Goal: Information Seeking & Learning: Learn about a topic

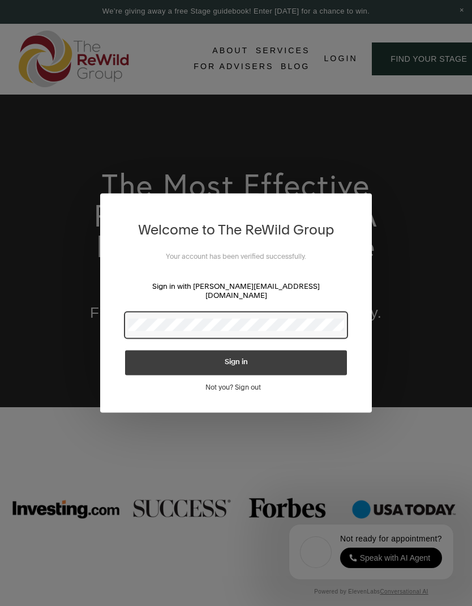
click at [311, 354] on button "Sign in" at bounding box center [236, 362] width 222 height 25
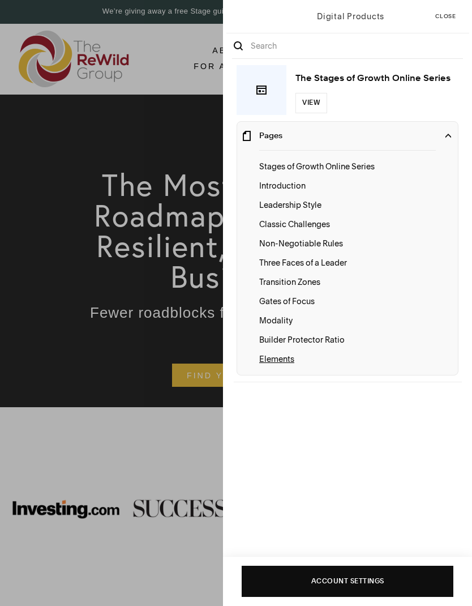
click at [292, 359] on p "Elements" at bounding box center [347, 359] width 177 height 12
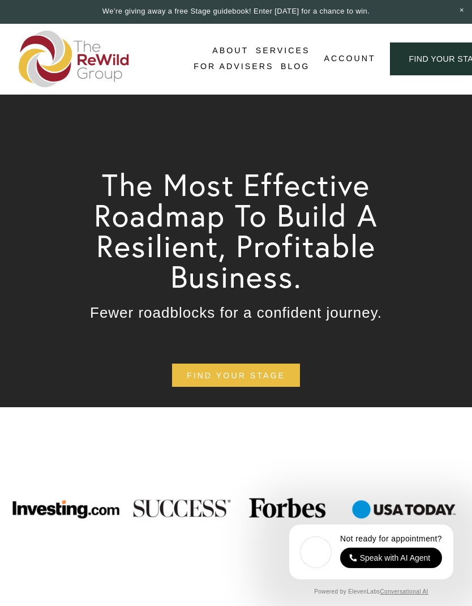
click at [0, 0] on div at bounding box center [0, 0] width 0 height 0
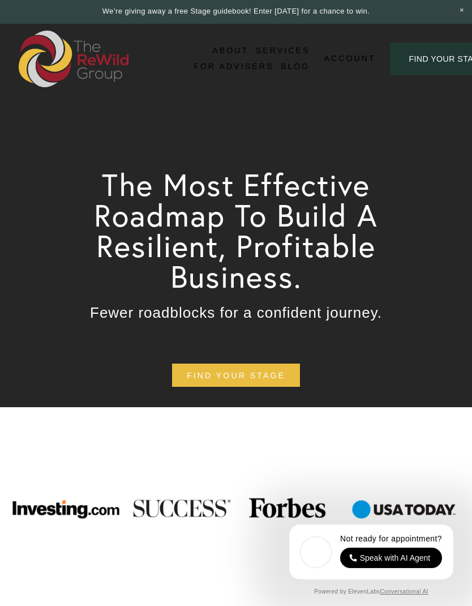
click at [280, 412] on span "Account" at bounding box center [236, 426] width 152 height 51
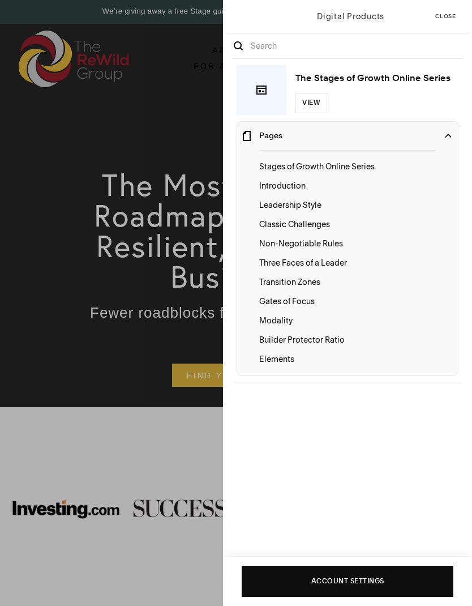
click at [189, 371] on div "Digital Products Close The Stages of Growth Online Series View Pages Stages of …" at bounding box center [236, 303] width 472 height 606
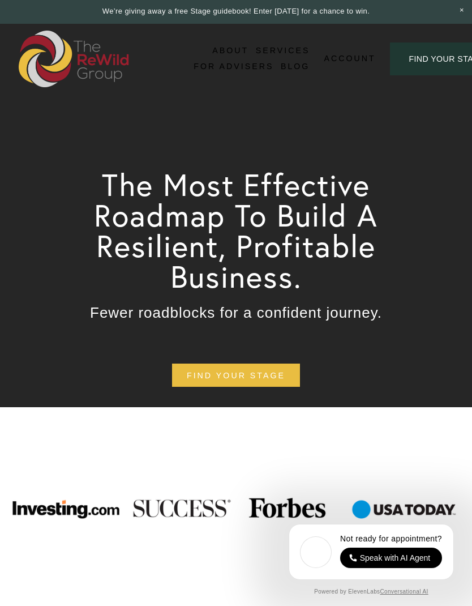
click at [299, 242] on link "Folder: Services" at bounding box center [236, 245] width 189 height 28
click at [0, 0] on div at bounding box center [0, 0] width 0 height 0
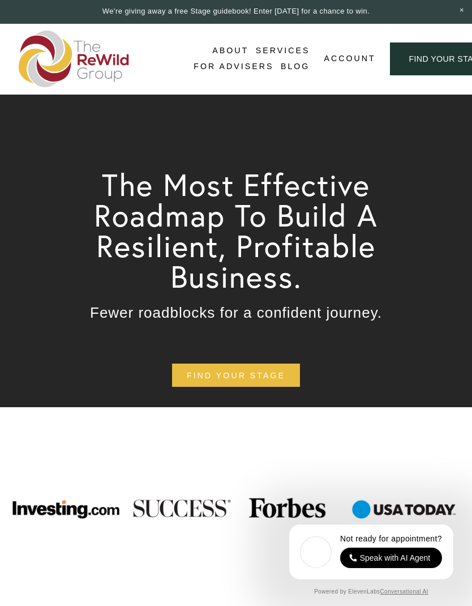
click at [0, 0] on div at bounding box center [0, 0] width 0 height 0
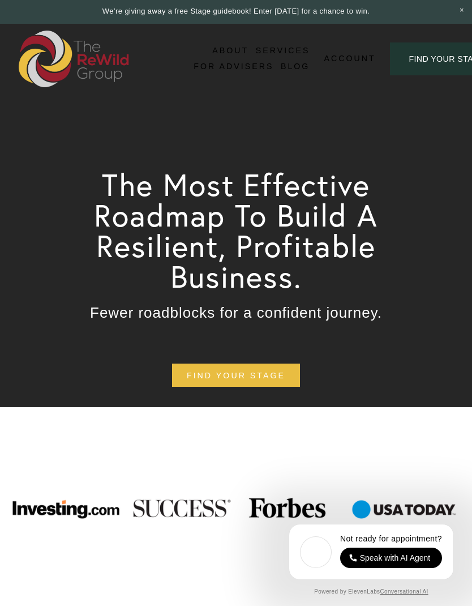
click at [289, 419] on span "Account" at bounding box center [236, 426] width 152 height 51
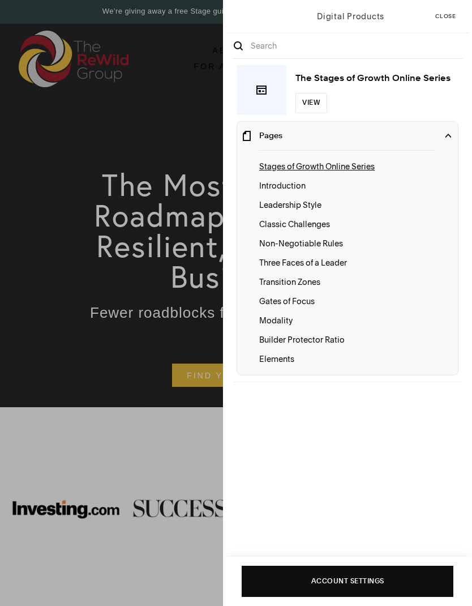
click at [365, 157] on button "Stages of Growth Online Series" at bounding box center [347, 166] width 177 height 19
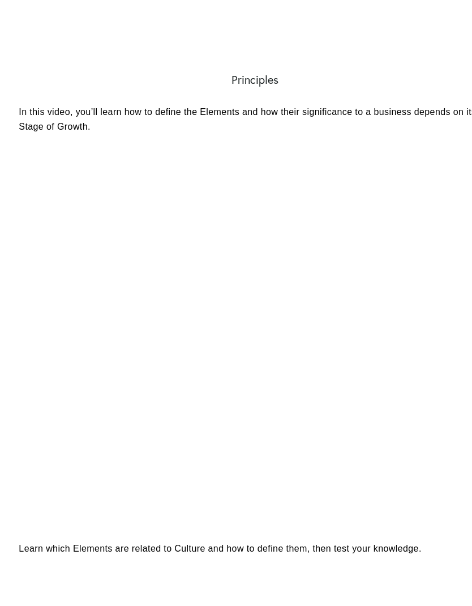
scroll to position [659, 0]
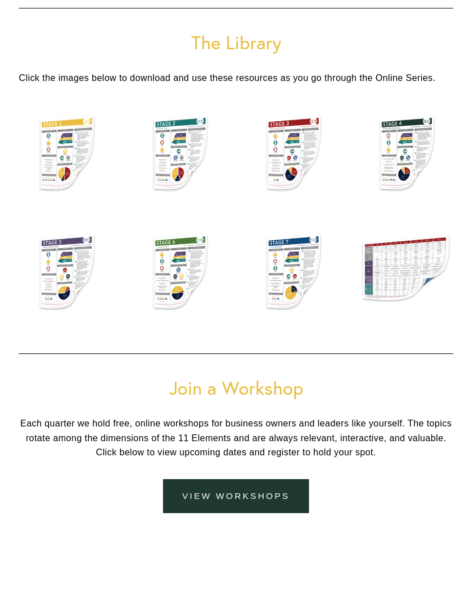
scroll to position [2485, 0]
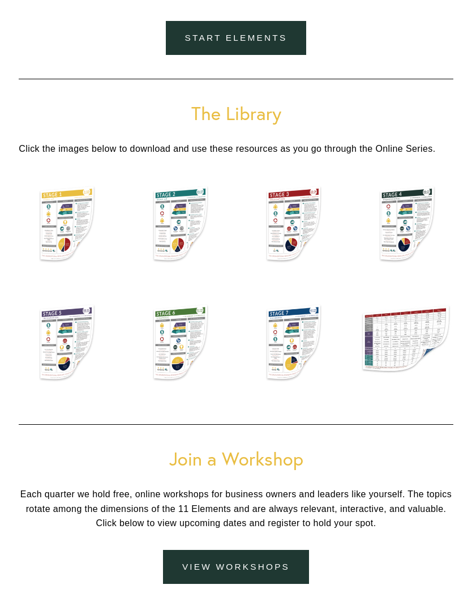
click at [262, 123] on h1 "The Library" at bounding box center [236, 113] width 434 height 20
click at [173, 353] on div at bounding box center [179, 344] width 94 height 100
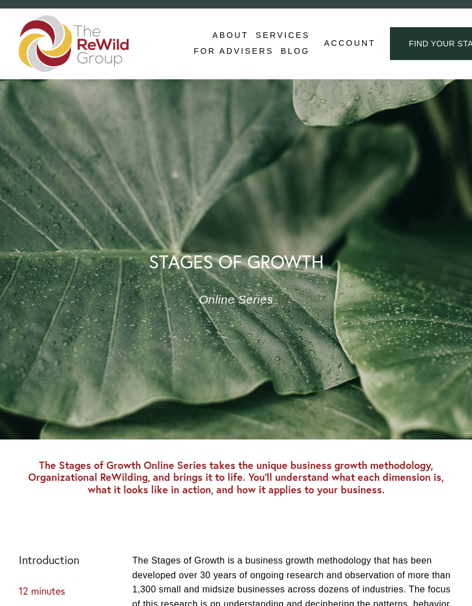
scroll to position [0, 0]
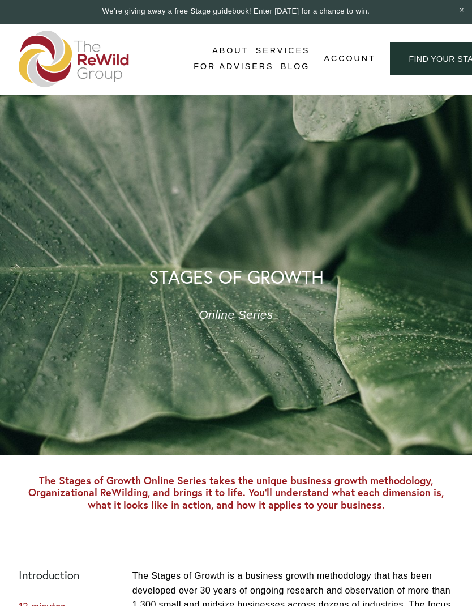
click at [0, 0] on div at bounding box center [0, 0] width 0 height 0
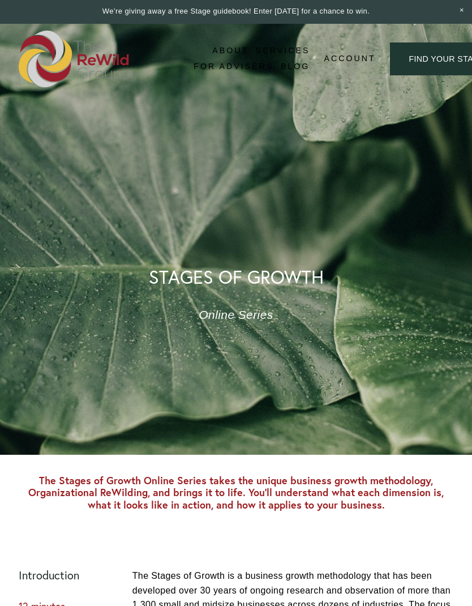
click at [292, 241] on link "Folder: Services" at bounding box center [236, 245] width 189 height 28
click at [294, 349] on link "Self-Guided" at bounding box center [235, 345] width 209 height 28
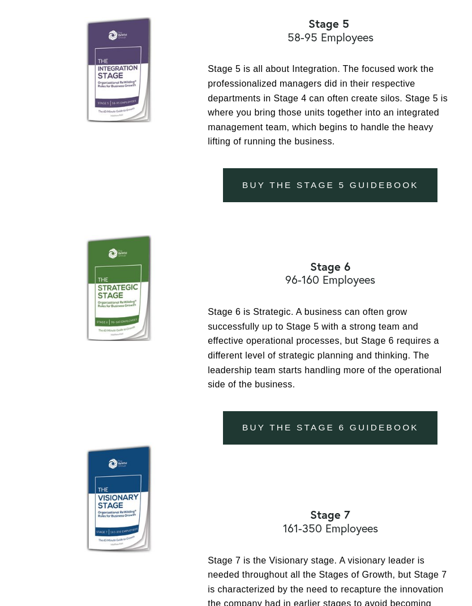
scroll to position [2198, 0]
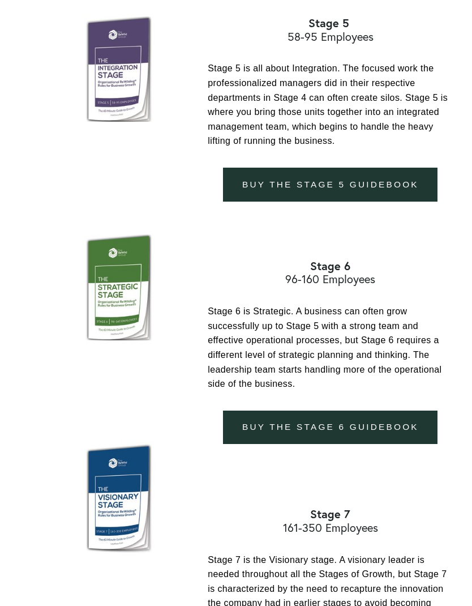
click at [374, 444] on link "Buy the Stage 6 guidebook" at bounding box center [330, 427] width 215 height 34
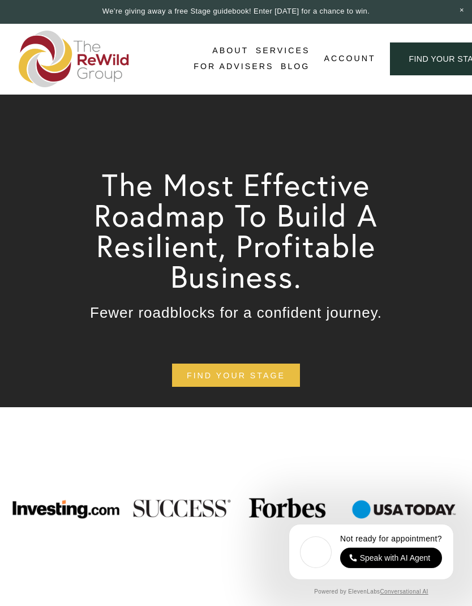
click at [0, 0] on button "Open Menu Close Menu" at bounding box center [0, 0] width 0 height 0
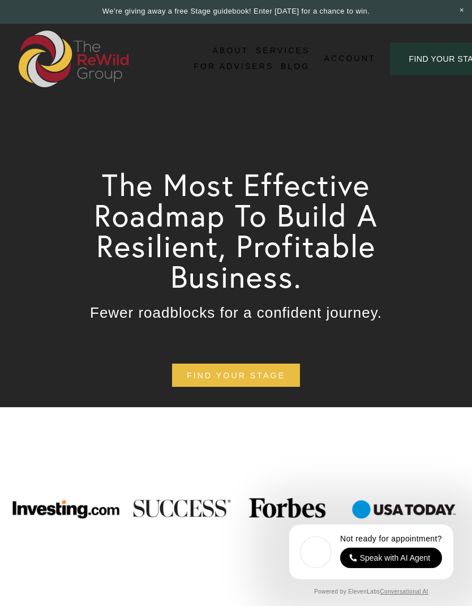
click at [275, 188] on link "Folder: About" at bounding box center [236, 188] width 139 height 28
click at [293, 248] on link "About Us" at bounding box center [236, 246] width 158 height 28
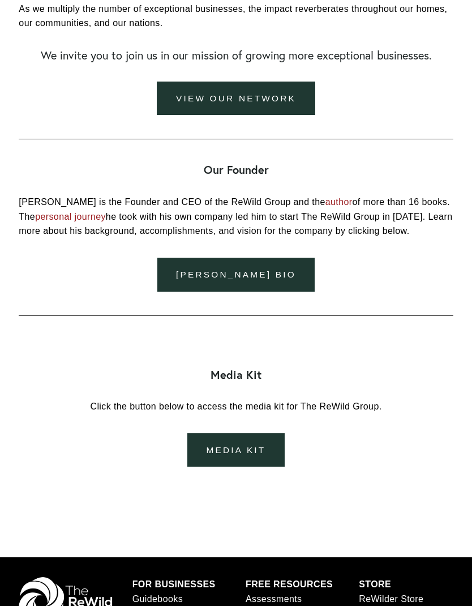
scroll to position [1218, 0]
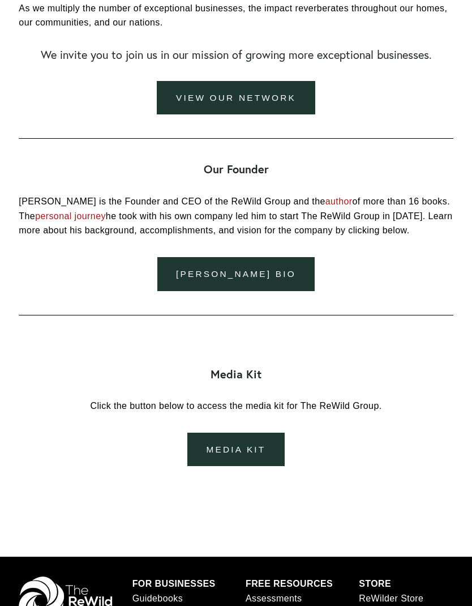
click at [271, 291] on link "[PERSON_NAME] Bio" at bounding box center [236, 274] width 158 height 34
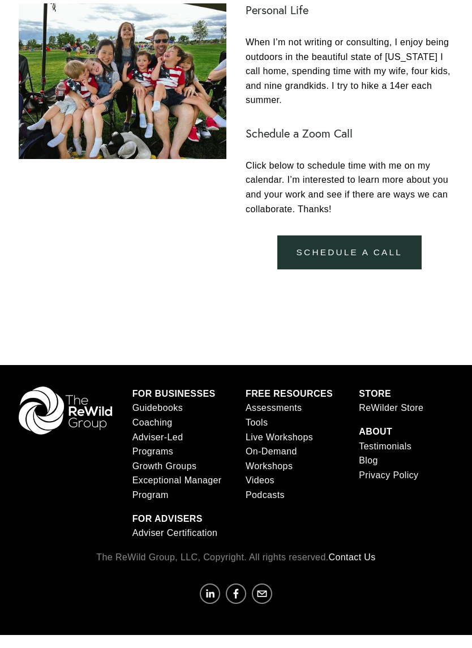
scroll to position [1042, 0]
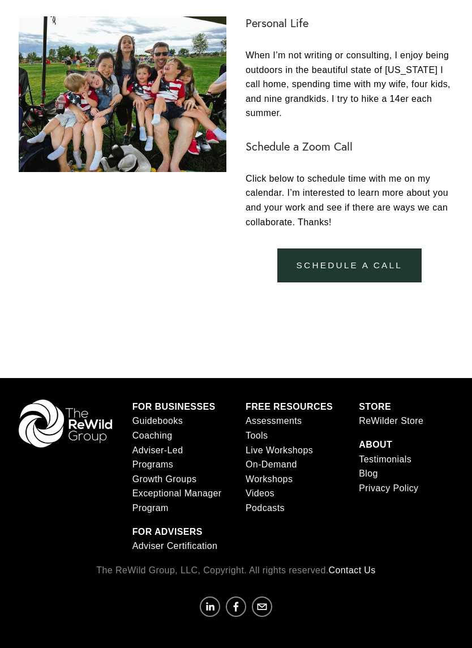
click at [370, 259] on link "schedule a call" at bounding box center [349, 266] width 144 height 34
